Goal: Task Accomplishment & Management: Use online tool/utility

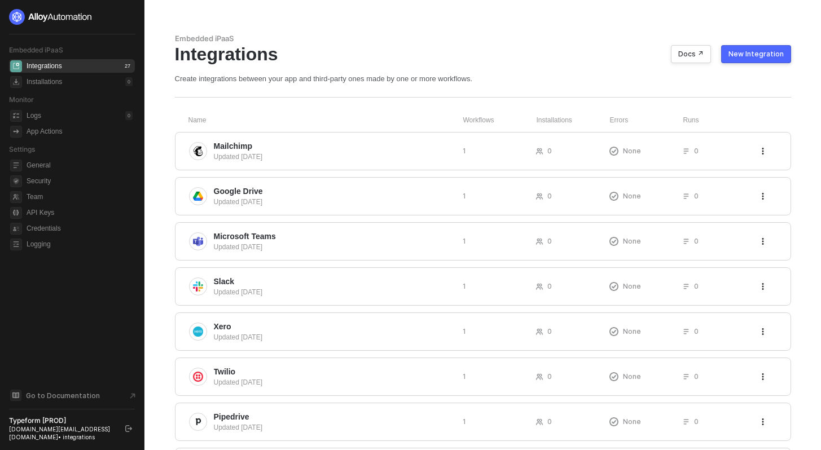
click at [129, 428] on icon "logout" at bounding box center [128, 428] width 7 height 7
click at [749, 59] on button "New Integration" at bounding box center [756, 54] width 70 height 18
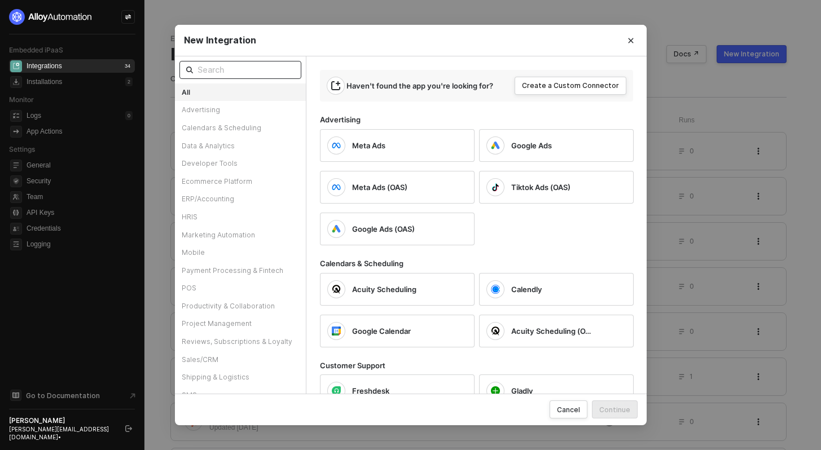
click at [253, 65] on input "text" at bounding box center [245, 70] width 97 height 12
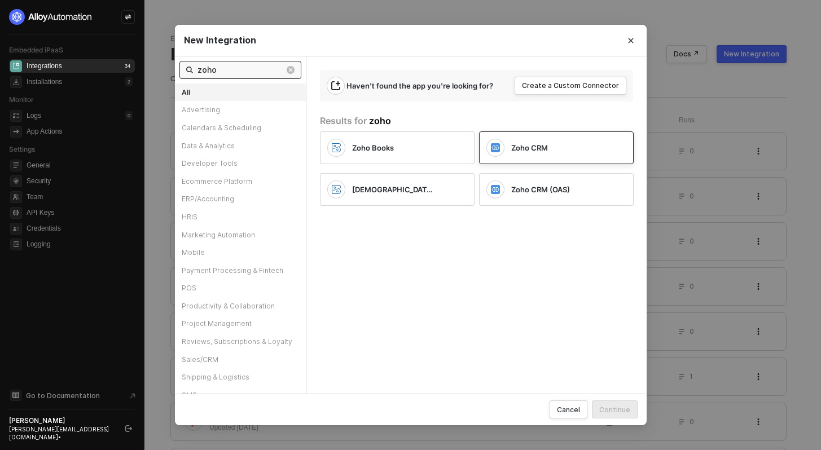
type input "zoho"
click at [526, 148] on span "Zoho CRM" at bounding box center [529, 148] width 37 height 10
click at [571, 194] on div "Zoho CRM (OAS)" at bounding box center [559, 189] width 97 height 10
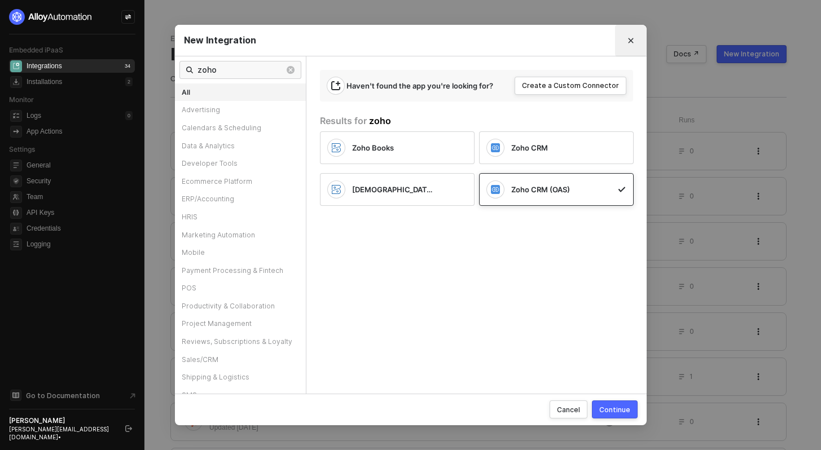
click at [631, 39] on icon "Close" at bounding box center [630, 40] width 7 height 7
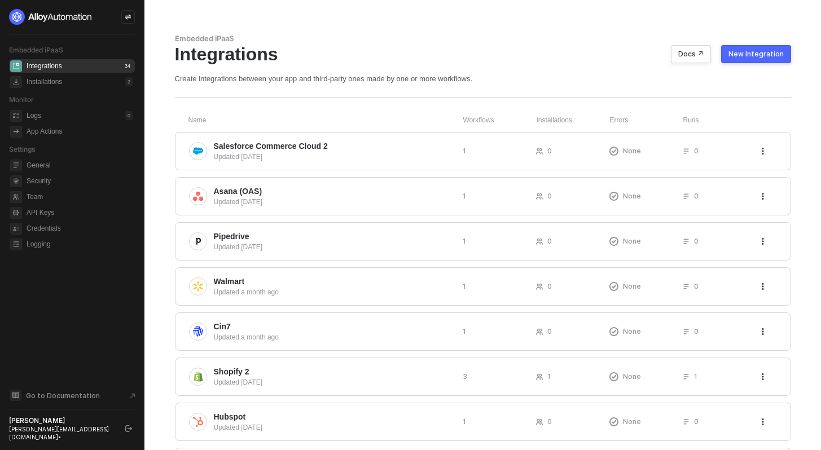
click at [130, 430] on icon "logout" at bounding box center [128, 428] width 7 height 7
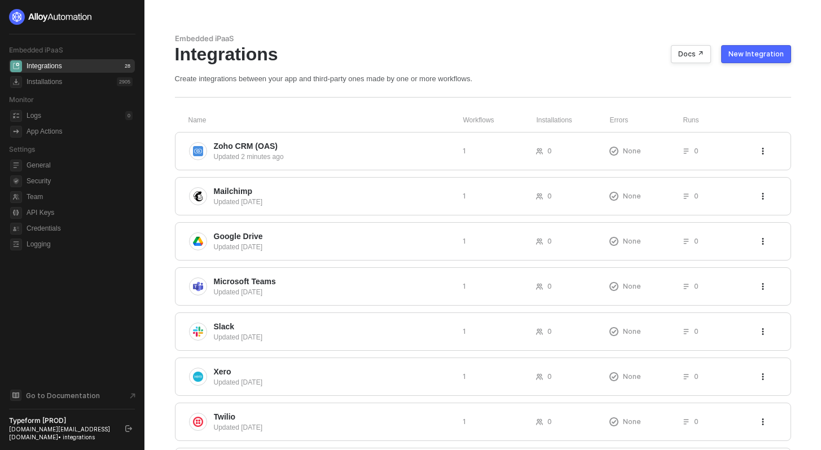
click at [773, 53] on div "New Integration" at bounding box center [755, 54] width 55 height 9
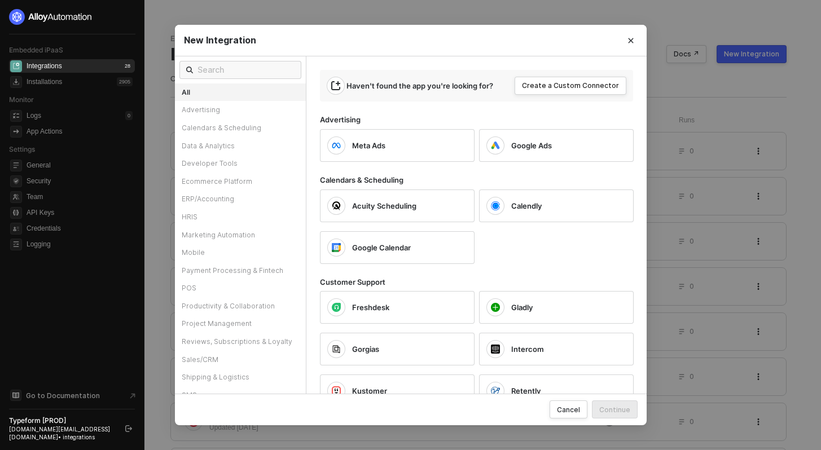
click at [243, 59] on div at bounding box center [240, 69] width 131 height 27
click at [229, 72] on input "text" at bounding box center [245, 70] width 97 height 12
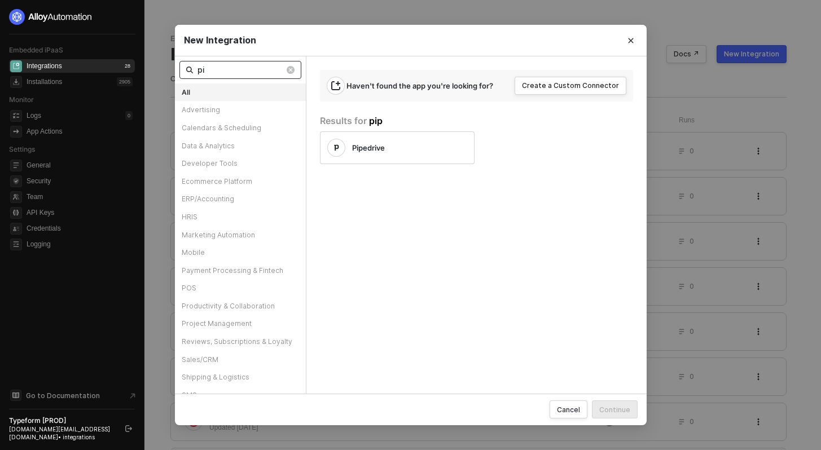
type input "p"
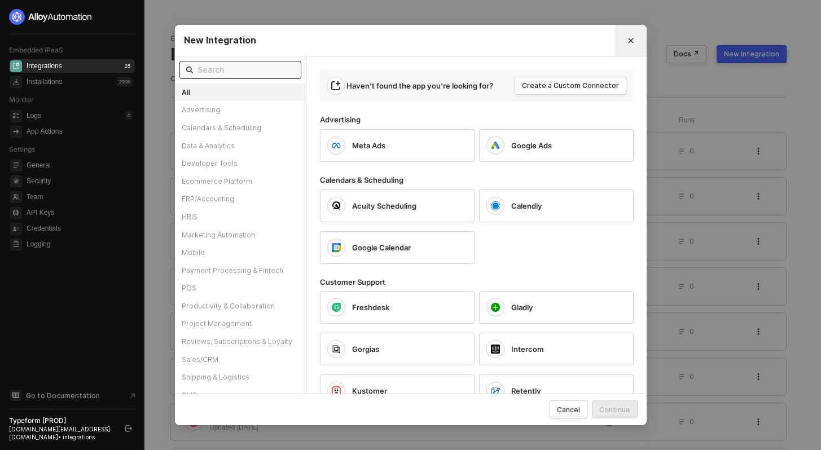
click at [638, 36] on button "Close" at bounding box center [631, 41] width 18 height 18
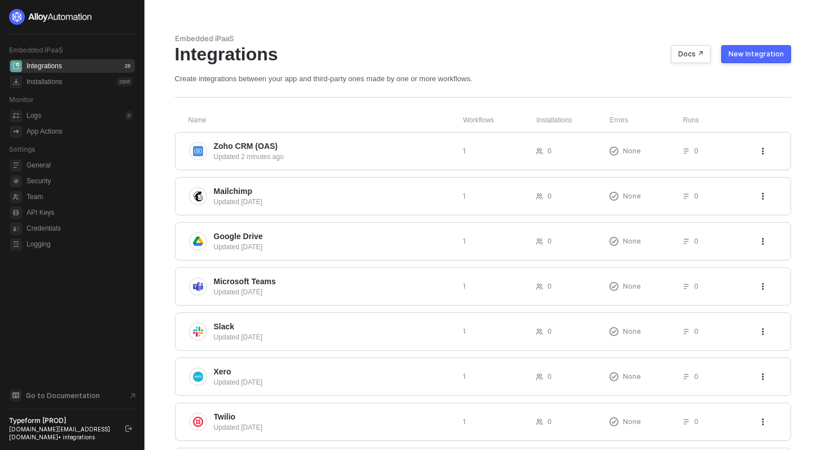
click at [748, 59] on button "New Integration" at bounding box center [756, 54] width 70 height 18
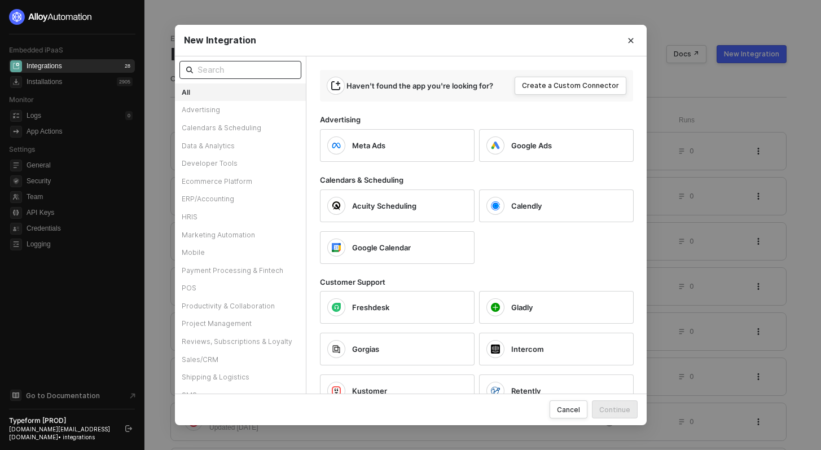
click at [260, 67] on input "text" at bounding box center [245, 70] width 97 height 12
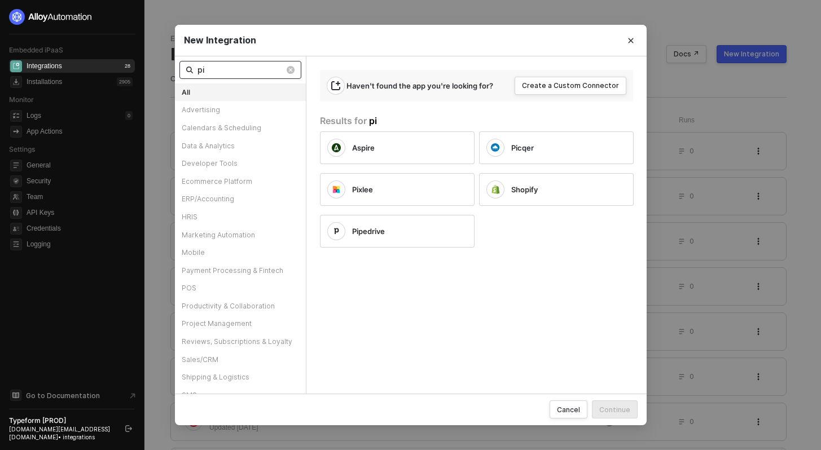
type input "p"
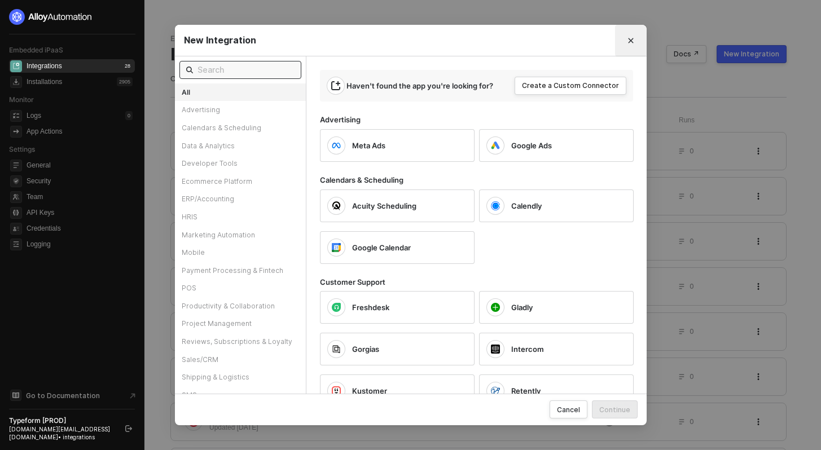
click at [631, 37] on icon "Close" at bounding box center [630, 40] width 7 height 7
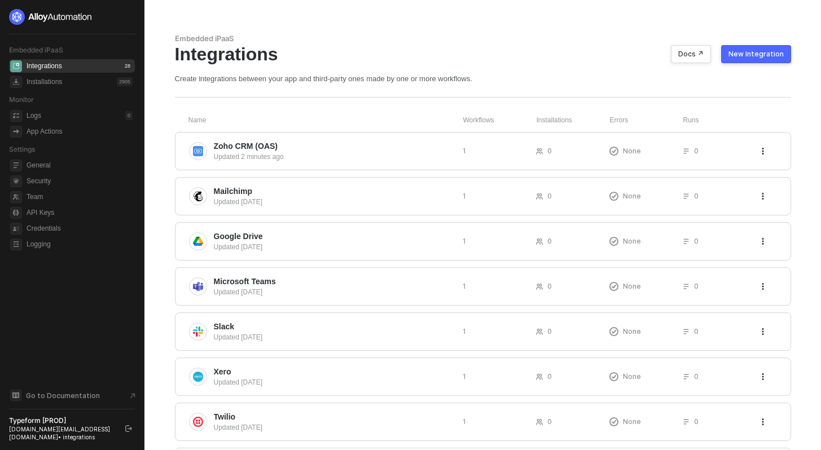
click at [328, 22] on div "Embedded iPaaS Integrations Docs ↗ New Integration Create integrations between …" at bounding box center [482, 368] width 643 height 736
click at [51, 115] on div "Logs 0" at bounding box center [80, 116] width 106 height 14
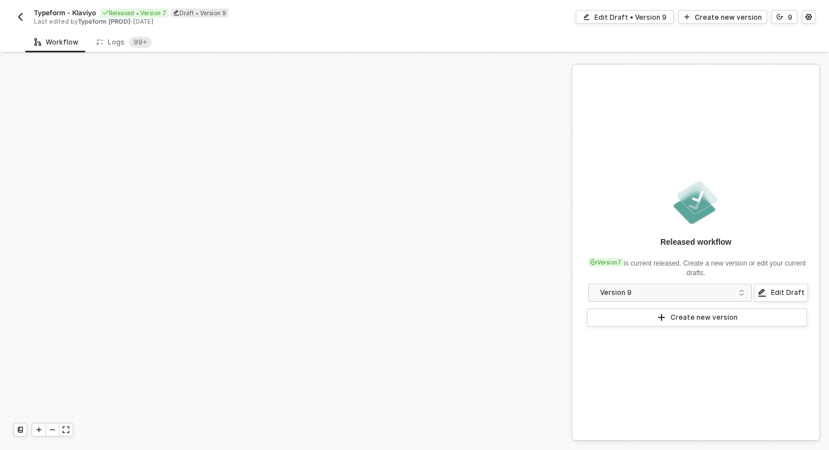
scroll to position [253, 0]
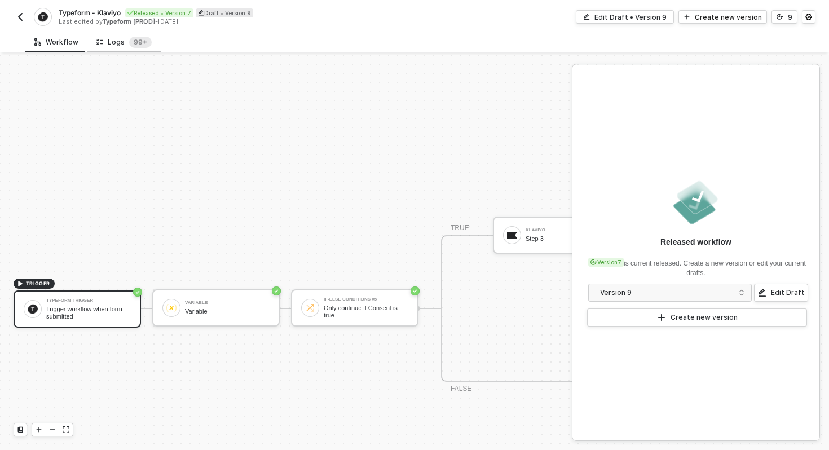
click at [117, 49] on div "Logs 99+" at bounding box center [123, 42] width 73 height 21
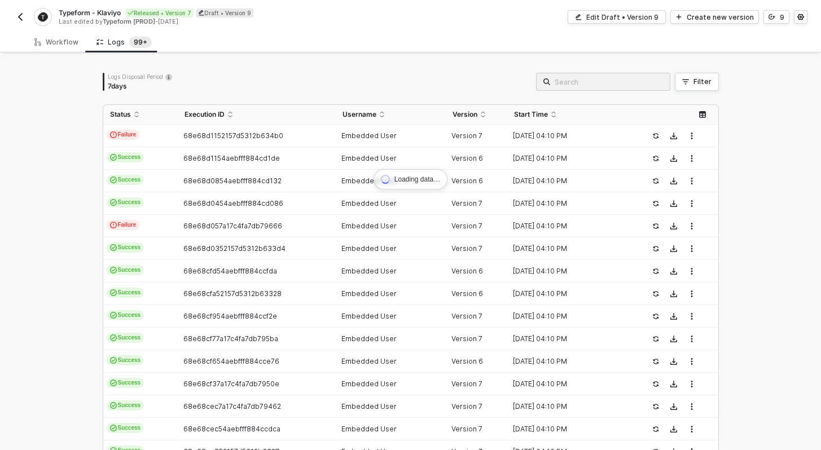
click at [605, 76] on input "search" at bounding box center [609, 82] width 108 height 12
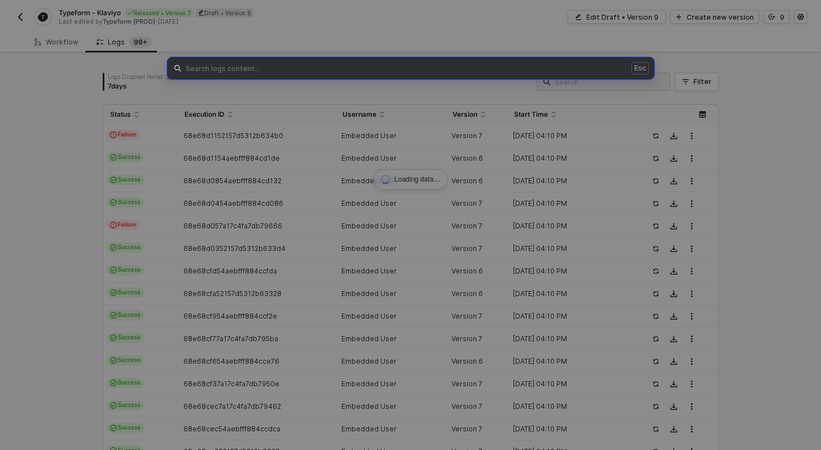
paste input "68d572f9d0db976db2979d32"
type input "68d572f9d0db976db2979d32"
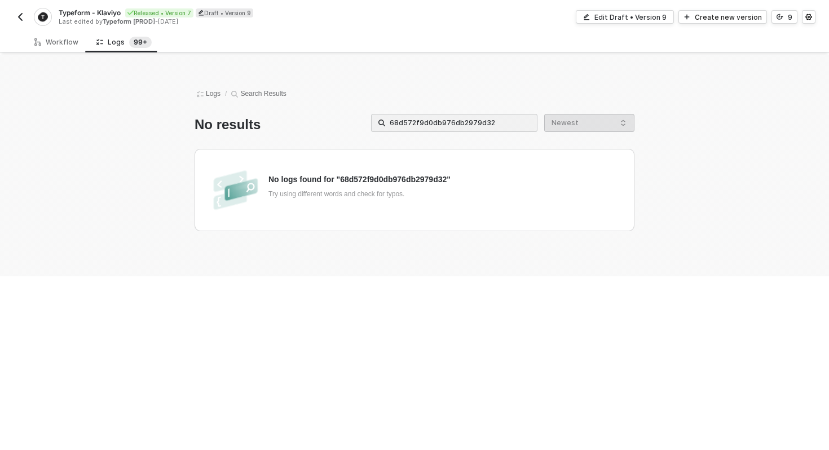
click at [449, 121] on input "68d572f9d0db976db2979d32" at bounding box center [460, 123] width 140 height 12
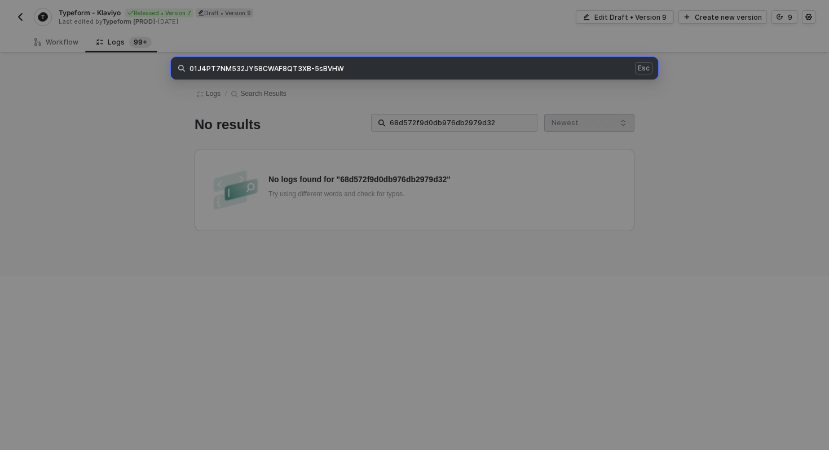
type input "01J4PT7NM532JY58CWAF8QT3XB-5sBVHW"
